Goal: Contribute content: Contribute content

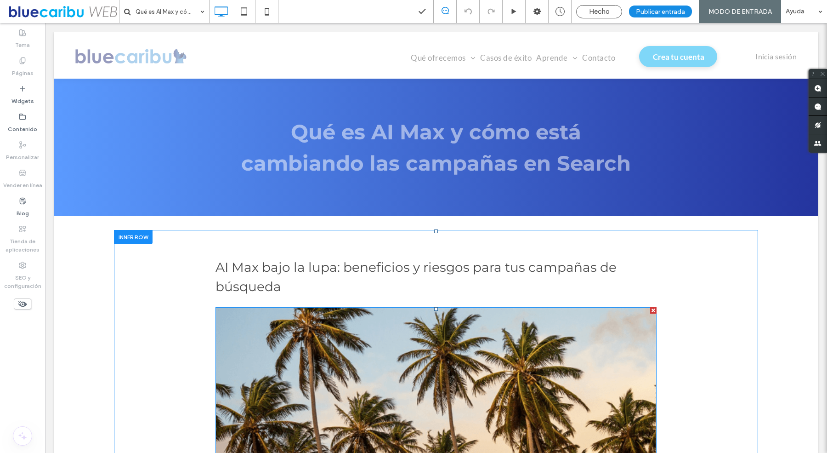
click at [454, 344] on img at bounding box center [436, 385] width 441 height 157
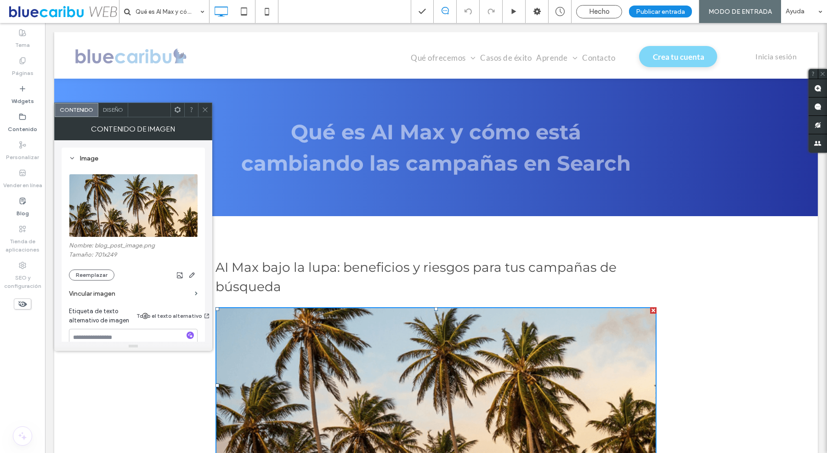
click at [105, 194] on img at bounding box center [134, 205] width 130 height 63
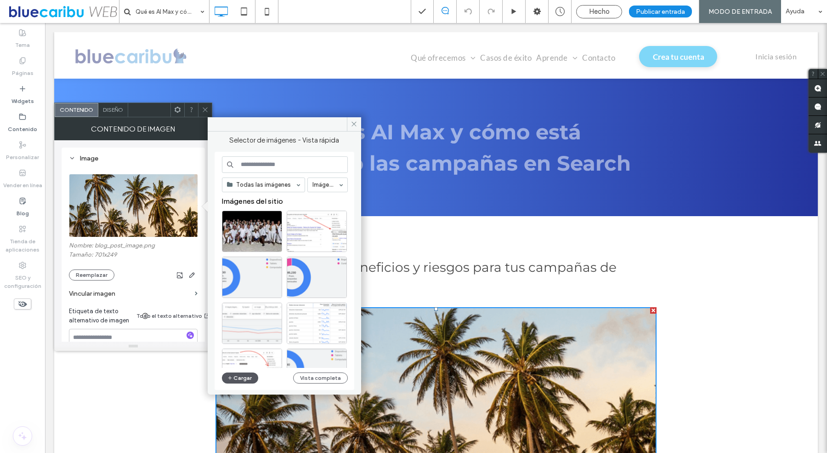
click at [240, 375] on button "Cargar" at bounding box center [240, 377] width 37 height 11
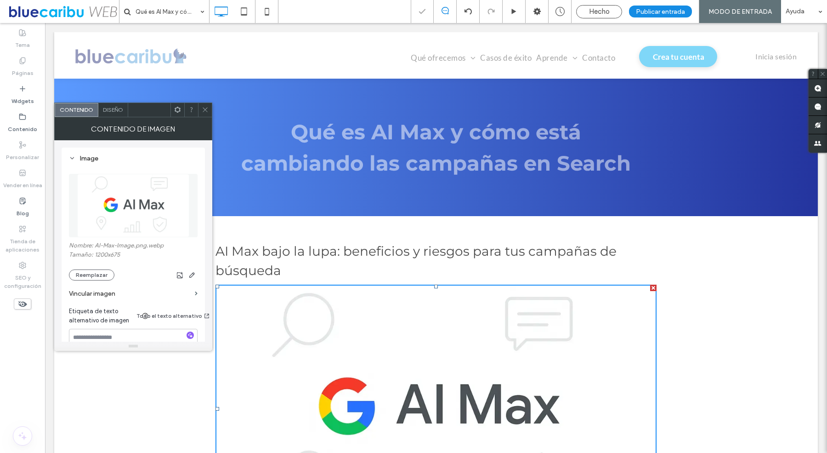
click at [203, 105] on span at bounding box center [205, 110] width 7 height 14
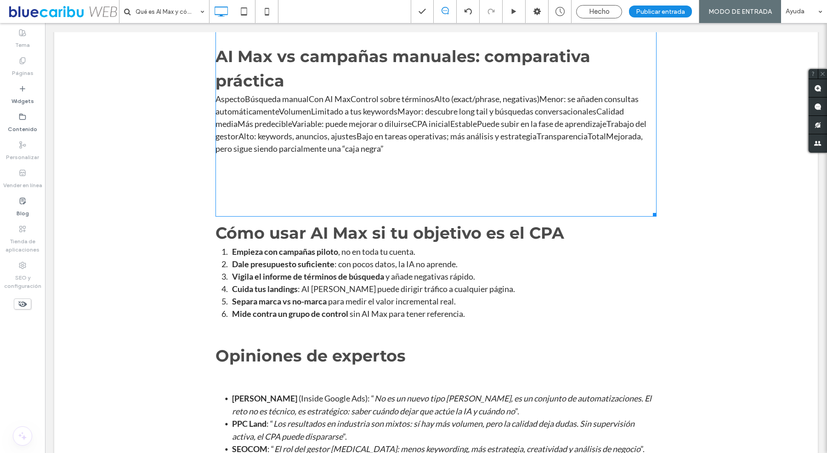
scroll to position [1247, 0]
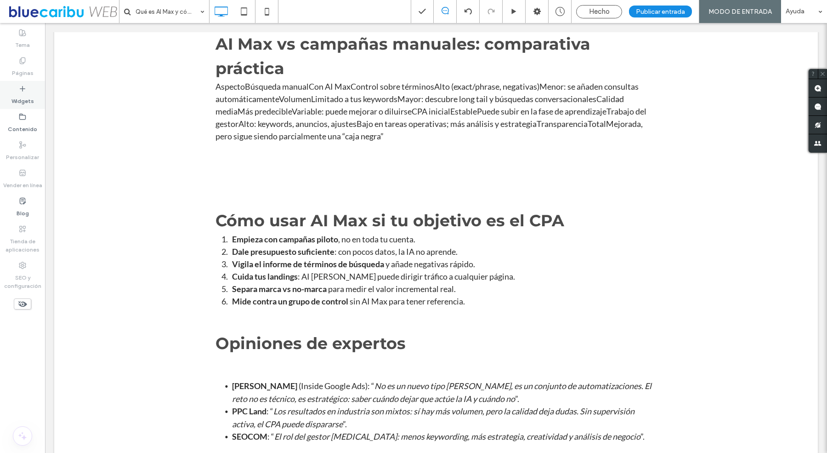
click at [3, 94] on div "Widgets" at bounding box center [22, 95] width 45 height 28
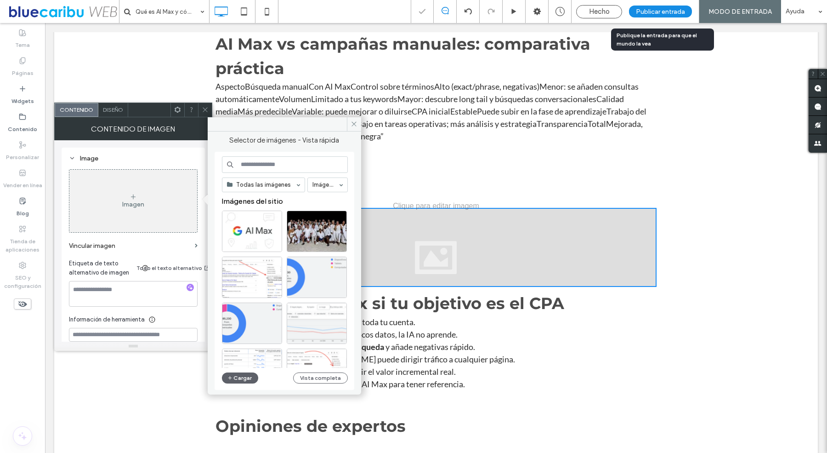
drag, startPoint x: 122, startPoint y: 132, endPoint x: 649, endPoint y: 4, distance: 542.6
click at [237, 372] on button "Cargar" at bounding box center [240, 377] width 37 height 11
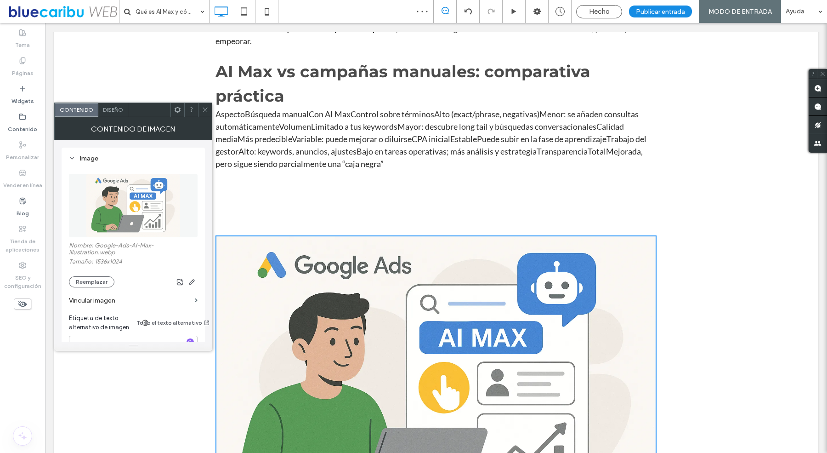
click at [207, 107] on icon at bounding box center [205, 109] width 7 height 7
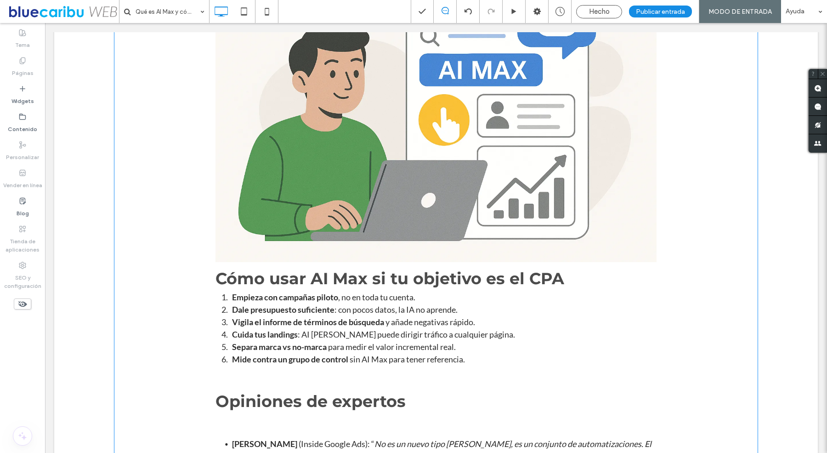
scroll to position [1557, 0]
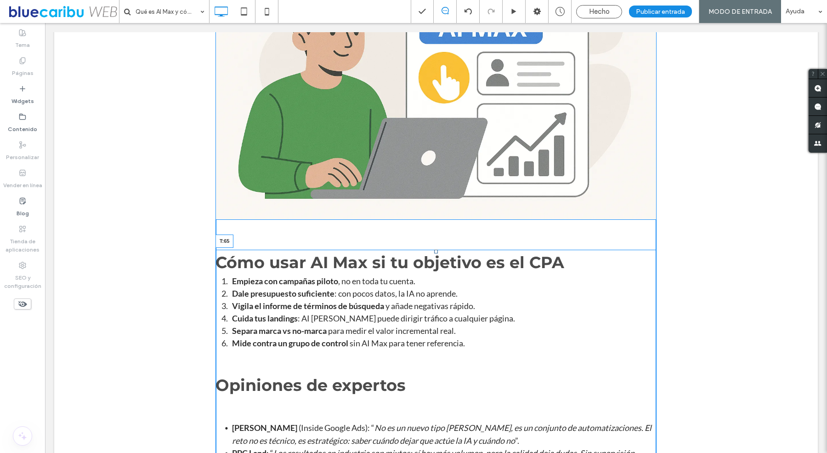
drag, startPoint x: 437, startPoint y: 234, endPoint x: 438, endPoint y: 260, distance: 25.8
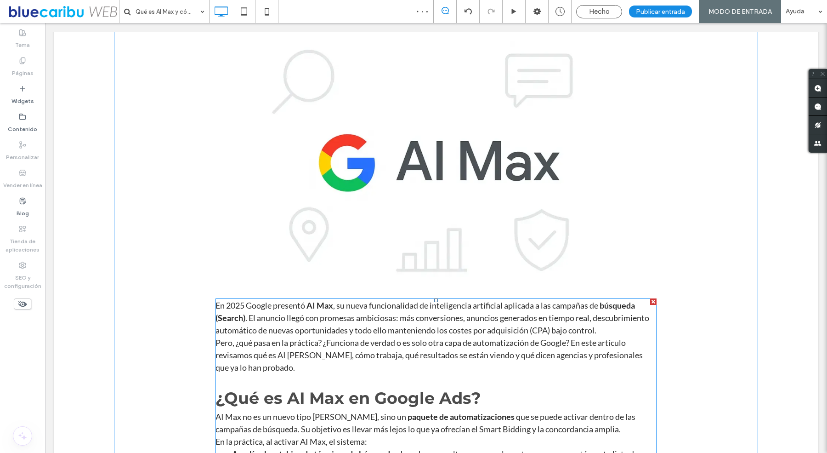
scroll to position [0, 0]
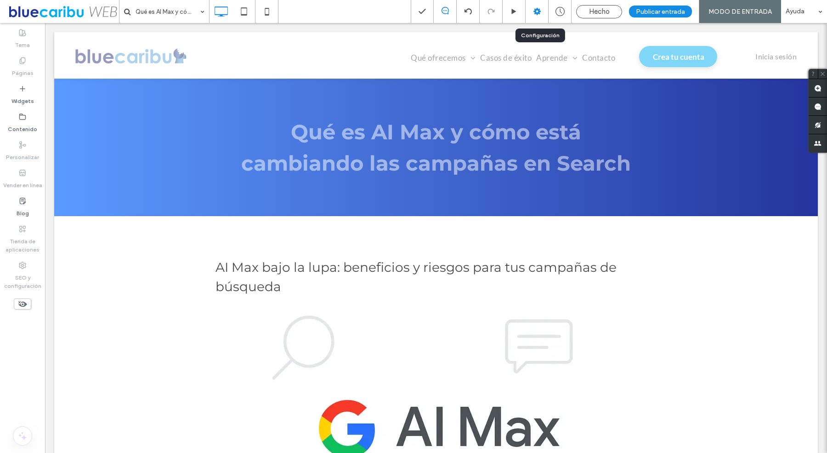
click at [542, 9] on icon at bounding box center [537, 11] width 9 height 9
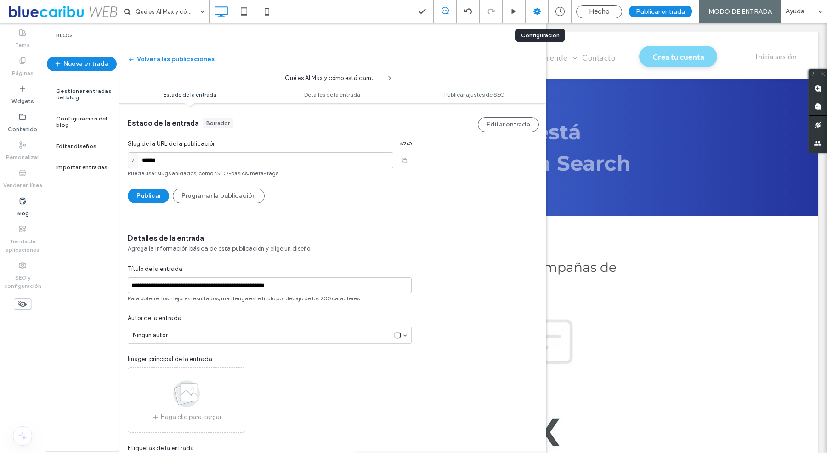
scroll to position [0, 0]
click at [178, 392] on use at bounding box center [186, 393] width 27 height 27
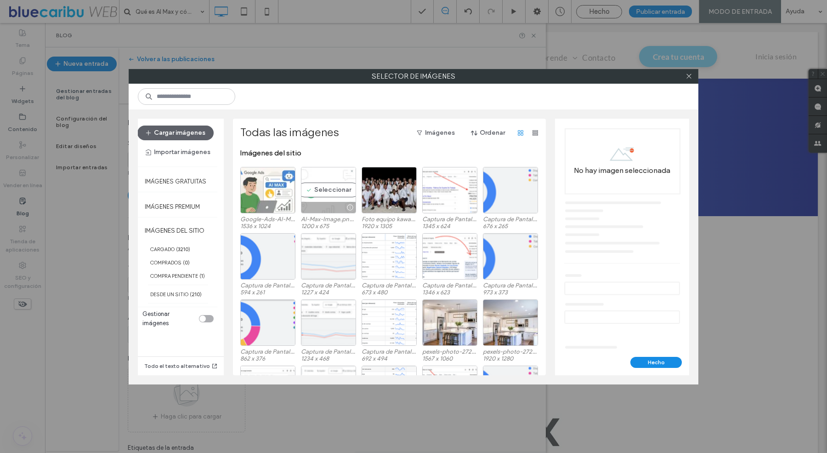
click at [322, 189] on div "Seleccionar" at bounding box center [328, 190] width 55 height 46
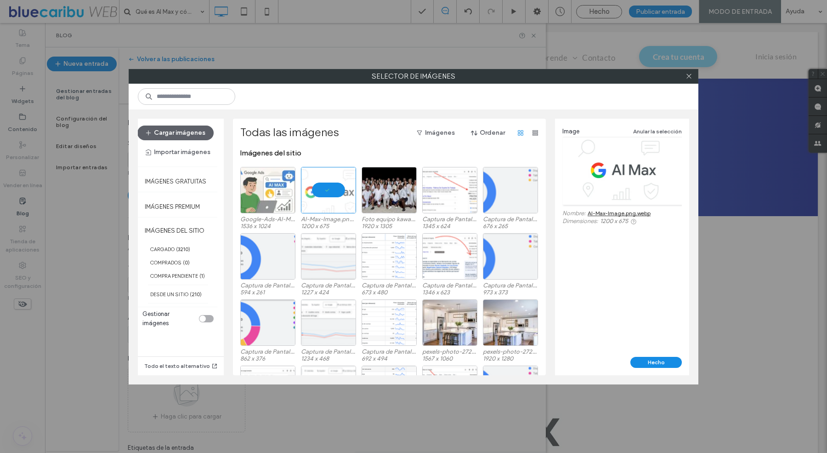
click at [656, 355] on div "Image Anular la selección Nombre: AI-Max-Image.png.webp Dimensiones: 1200 x 675" at bounding box center [622, 238] width 134 height 238
click at [651, 363] on button "Hecho" at bounding box center [656, 362] width 51 height 11
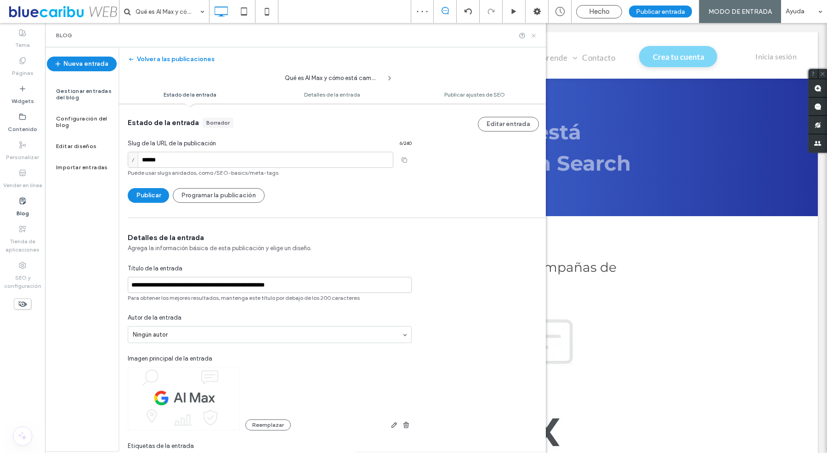
click at [533, 36] on icon at bounding box center [533, 35] width 7 height 7
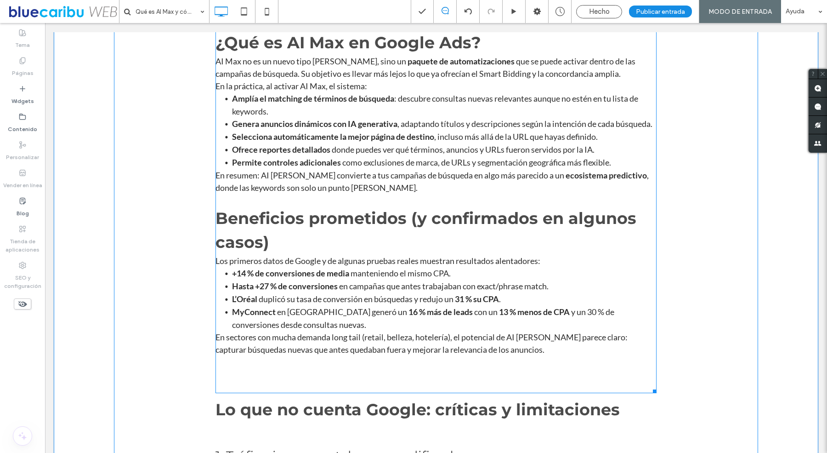
scroll to position [0, 0]
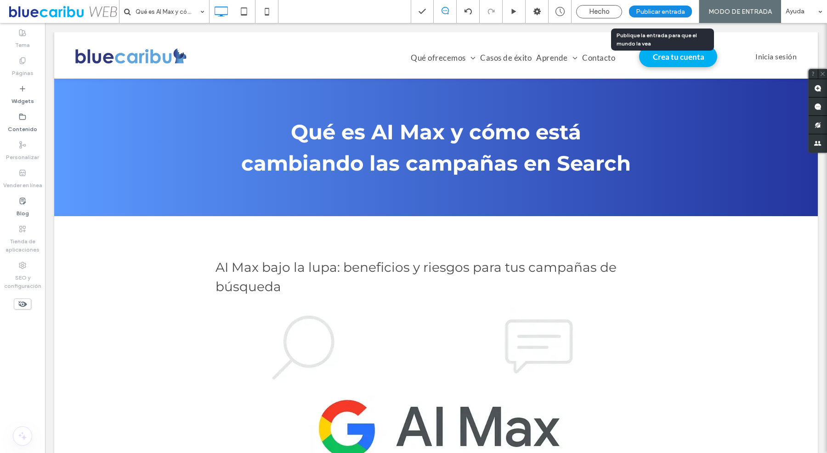
click at [660, 8] on span "Publicar entrada" at bounding box center [660, 12] width 49 height 8
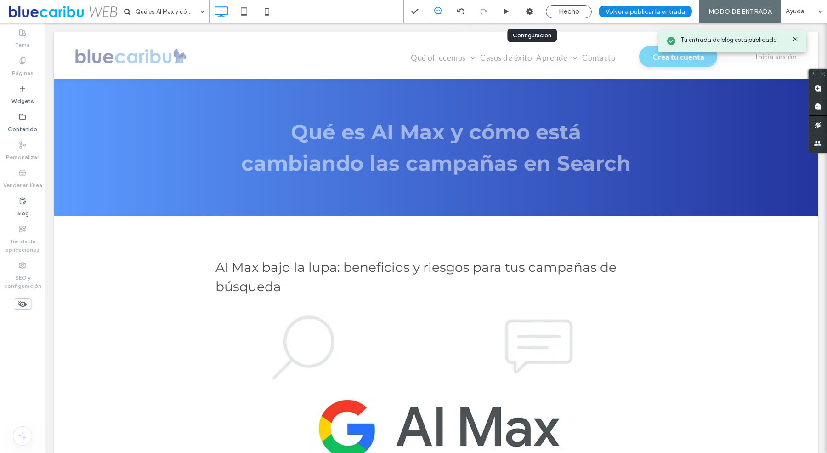
click at [537, 9] on div at bounding box center [529, 11] width 23 height 9
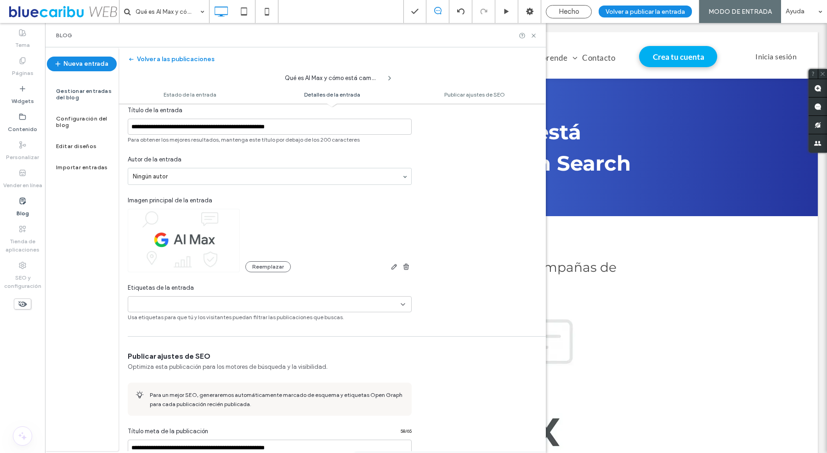
scroll to position [207, 0]
click at [191, 306] on input at bounding box center [163, 305] width 63 height 7
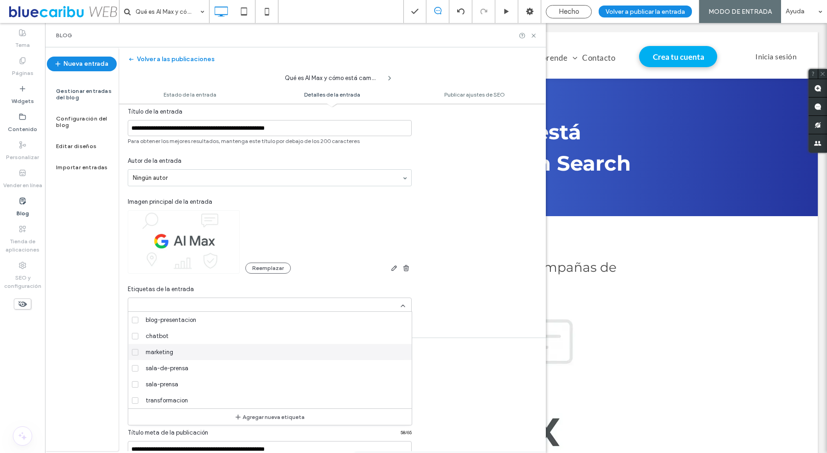
click at [136, 353] on span at bounding box center [135, 351] width 6 height 6
type input "**********"
click at [500, 327] on div at bounding box center [413, 226] width 827 height 453
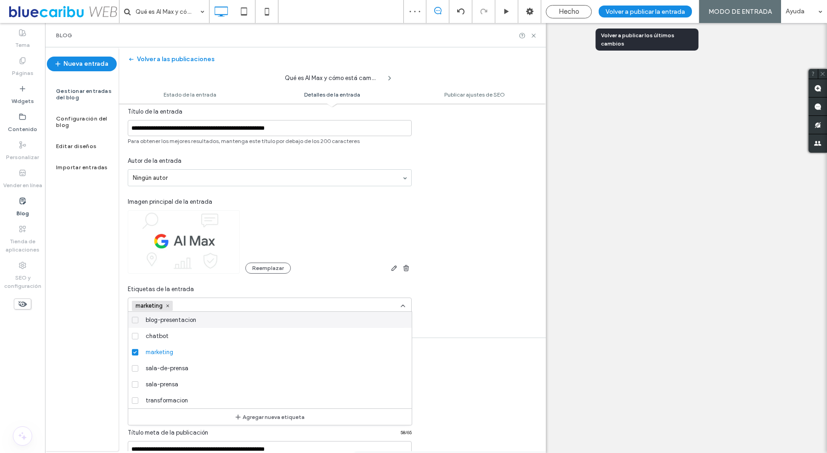
click at [678, 11] on span "Volver a publicar la entrada" at bounding box center [646, 12] width 80 height 8
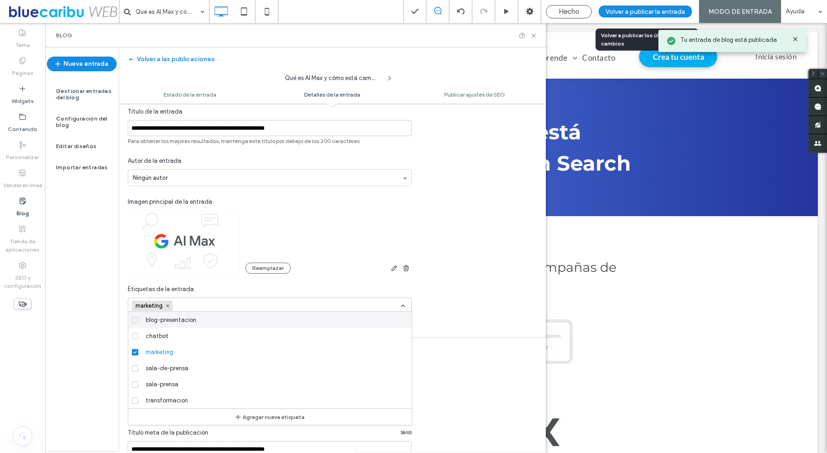
scroll to position [0, 0]
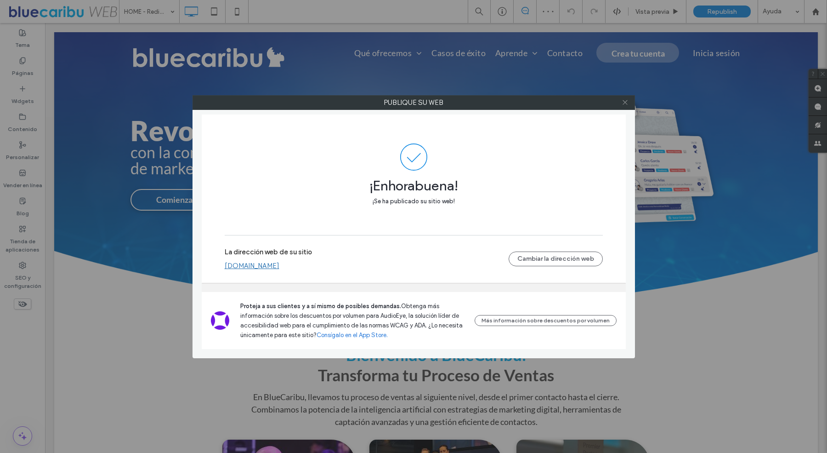
click at [627, 102] on icon at bounding box center [625, 102] width 7 height 7
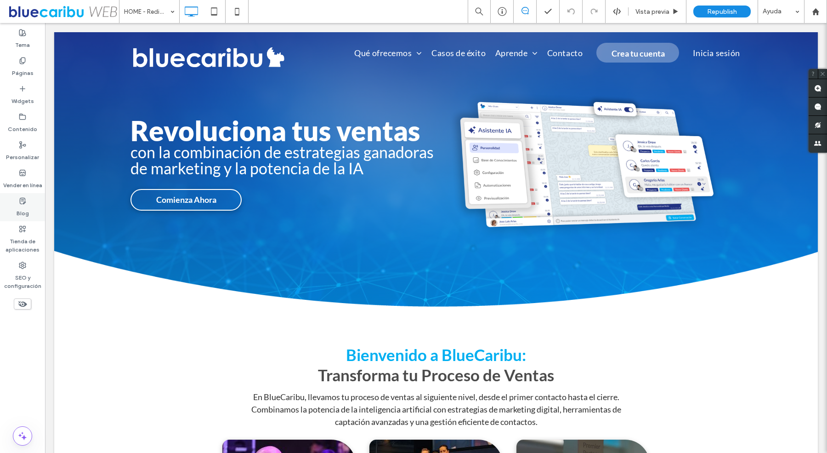
click at [23, 207] on label "Blog" at bounding box center [23, 211] width 12 height 13
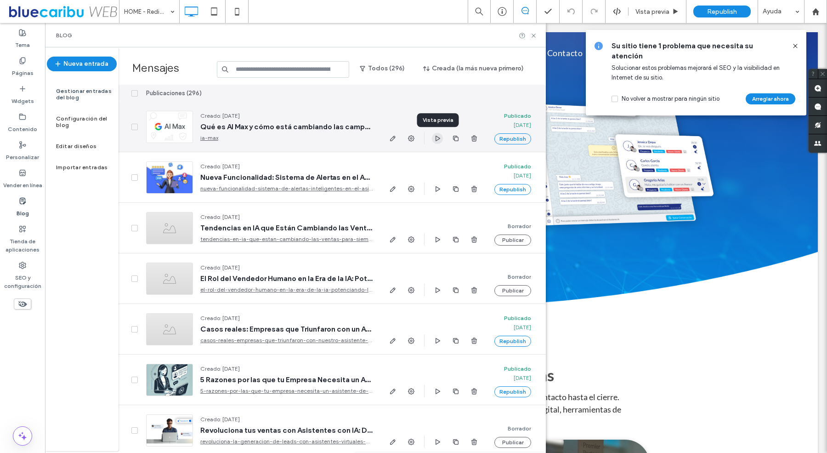
click at [437, 136] on use "button" at bounding box center [438, 138] width 5 height 6
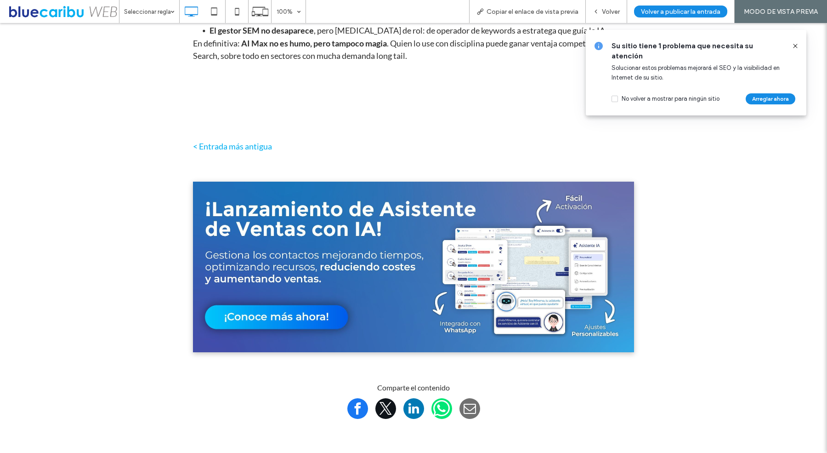
scroll to position [2055, 0]
